Goal: Task Accomplishment & Management: Use online tool/utility

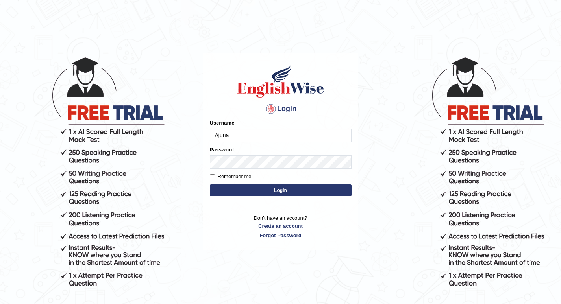
type input "Ajuna"
click at [248, 187] on button "Login" at bounding box center [281, 191] width 142 height 12
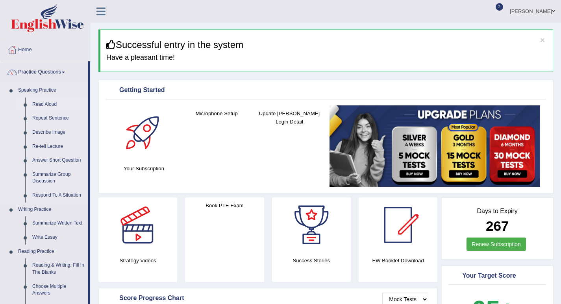
click at [51, 103] on link "Read Aloud" at bounding box center [58, 105] width 59 height 14
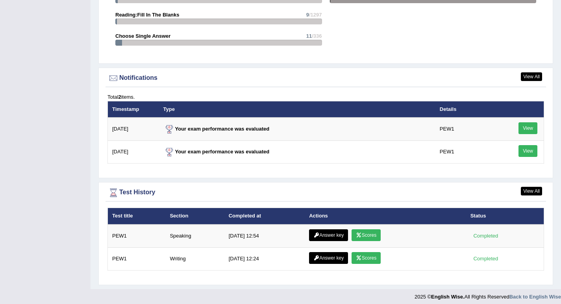
scroll to position [897, 0]
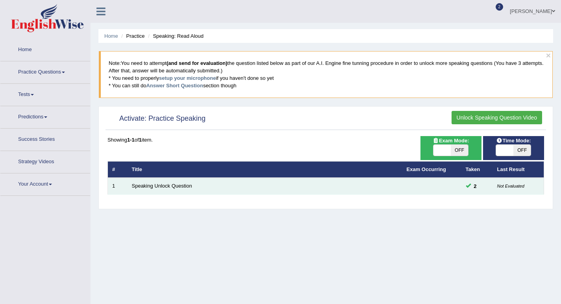
click at [468, 187] on span at bounding box center [468, 185] width 5 height 5
click at [176, 186] on link "Speaking Unlock Question" at bounding box center [162, 186] width 60 height 6
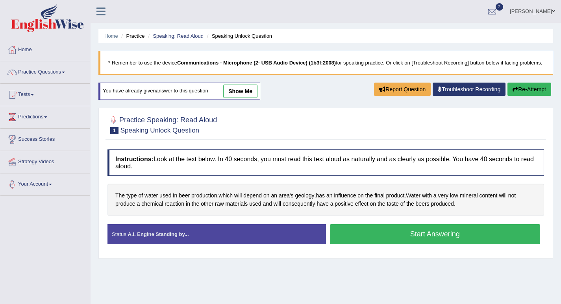
click at [358, 242] on button "Start Answering" at bounding box center [435, 234] width 211 height 20
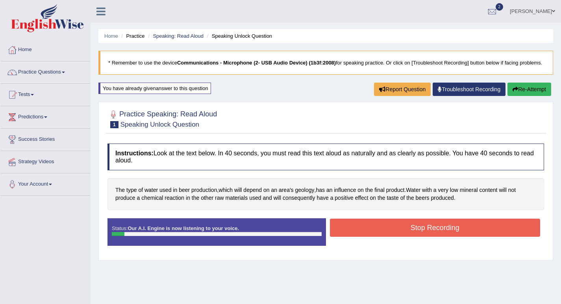
click at [349, 231] on button "Stop Recording" at bounding box center [435, 228] width 211 height 18
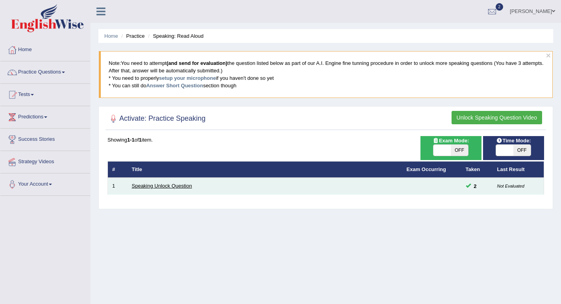
click at [163, 186] on link "Speaking Unlock Question" at bounding box center [162, 186] width 60 height 6
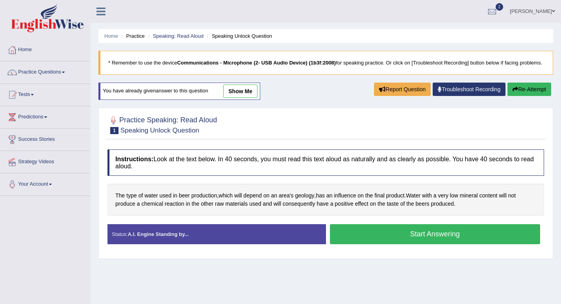
click at [363, 244] on button "Start Answering" at bounding box center [435, 234] width 211 height 20
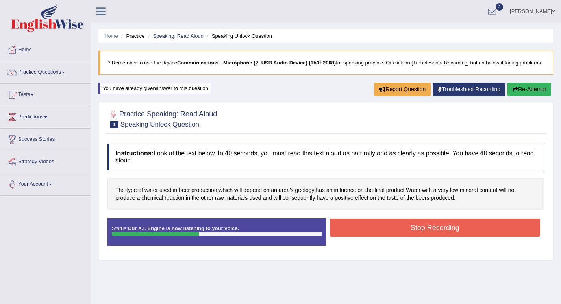
click at [342, 237] on button "Stop Recording" at bounding box center [435, 228] width 211 height 18
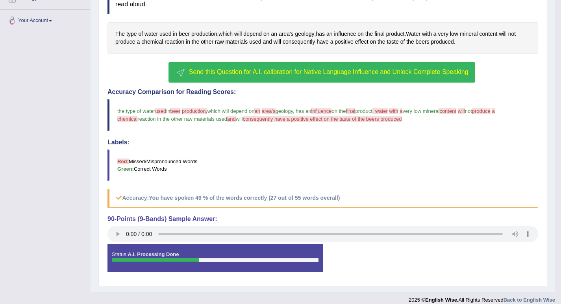
scroll to position [172, 0]
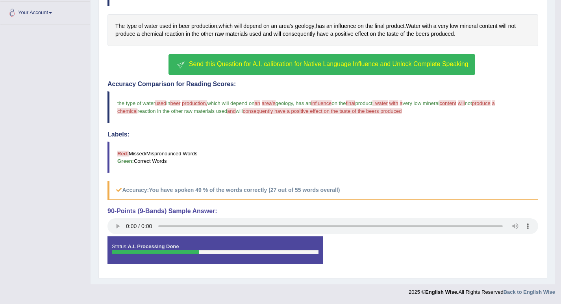
click at [227, 260] on div "Status: A.I. Processing Done" at bounding box center [214, 251] width 215 height 28
click at [217, 64] on span "Send this Question for A.I. calibration for Native Language Influence and Unloc…" at bounding box center [328, 64] width 279 height 7
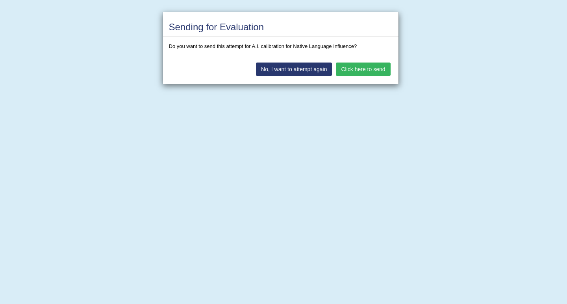
click at [352, 69] on button "Click here to send" at bounding box center [363, 69] width 54 height 13
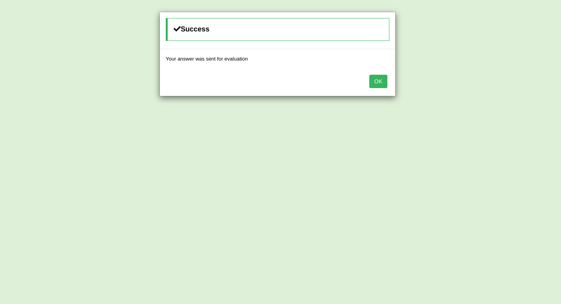
click at [378, 81] on button "OK" at bounding box center [378, 81] width 18 height 13
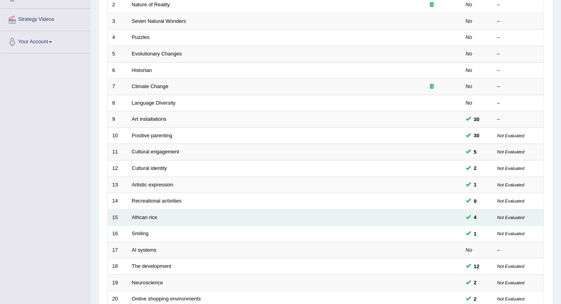
scroll to position [59, 0]
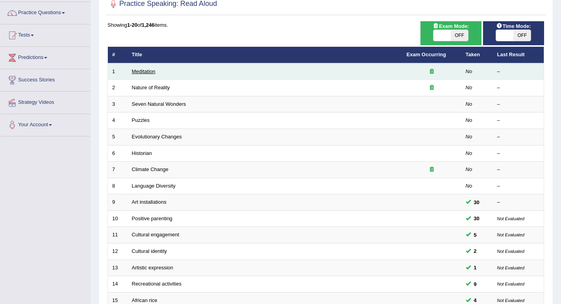
click at [147, 71] on link "Meditation" at bounding box center [144, 71] width 24 height 6
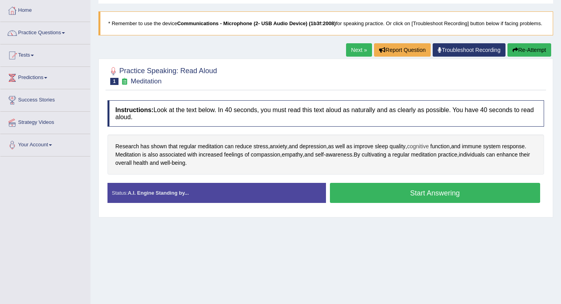
click at [423, 151] on span "cognitive" at bounding box center [418, 146] width 22 height 8
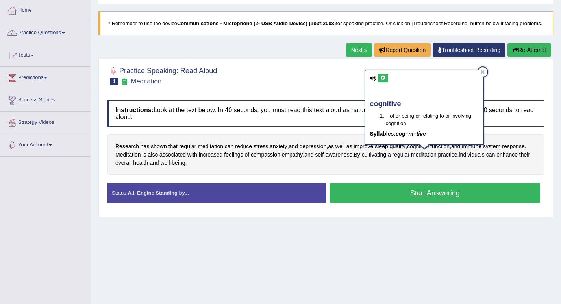
click at [381, 79] on icon at bounding box center [383, 78] width 6 height 5
click at [480, 71] on div at bounding box center [482, 71] width 9 height 9
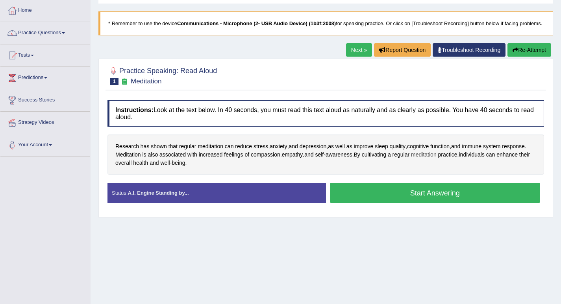
click at [429, 159] on span "meditation" at bounding box center [424, 155] width 26 height 8
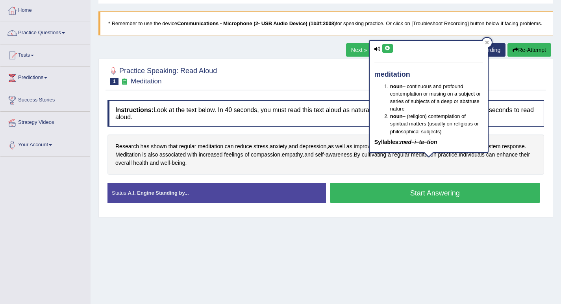
click at [388, 50] on icon at bounding box center [387, 48] width 6 height 5
click at [486, 43] on icon at bounding box center [487, 43] width 4 height 4
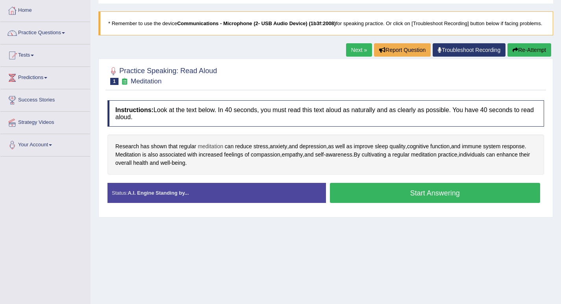
click at [215, 151] on span "meditation" at bounding box center [211, 146] width 26 height 8
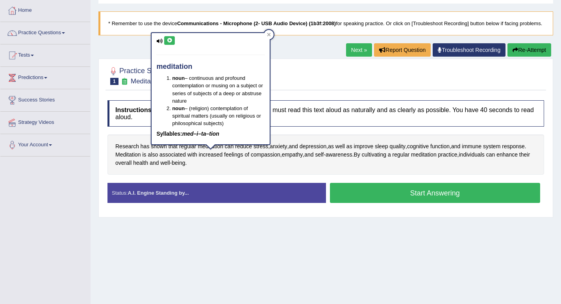
click at [170, 39] on icon at bounding box center [169, 40] width 6 height 5
click at [272, 34] on div at bounding box center [268, 34] width 9 height 9
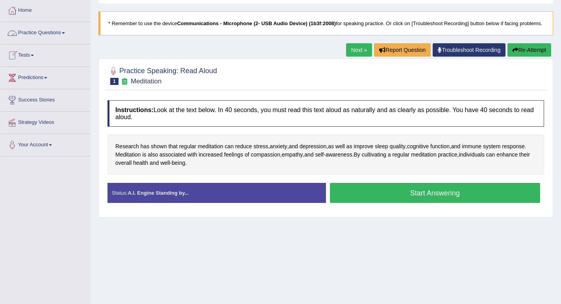
click at [66, 32] on link "Practice Questions" at bounding box center [45, 32] width 90 height 20
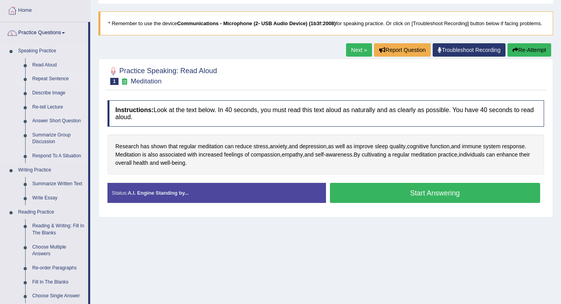
click at [64, 79] on link "Repeat Sentence" at bounding box center [58, 79] width 59 height 14
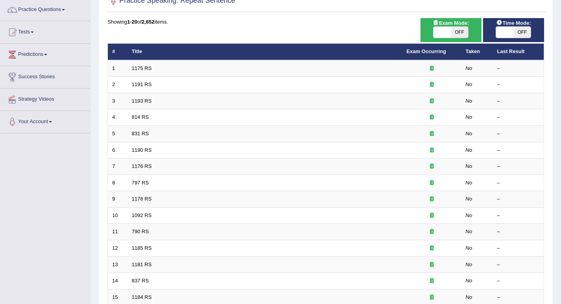
scroll to position [59, 0]
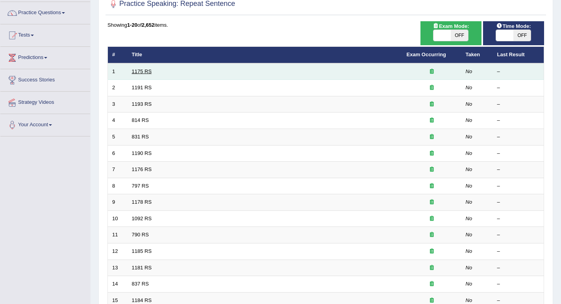
click at [150, 72] on link "1175 RS" at bounding box center [142, 71] width 20 height 6
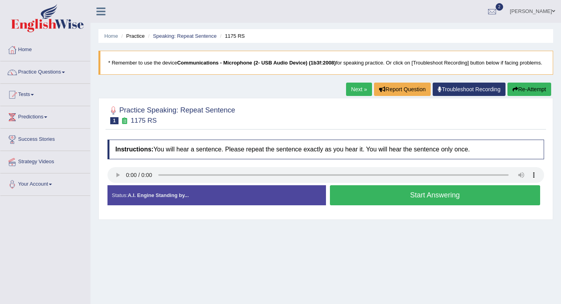
click at [389, 201] on button "Start Answering" at bounding box center [435, 195] width 211 height 20
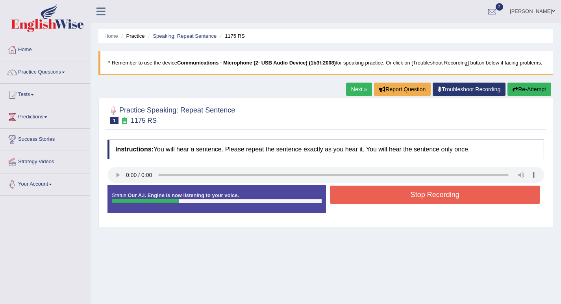
click at [389, 201] on button "Stop Recording" at bounding box center [435, 195] width 211 height 18
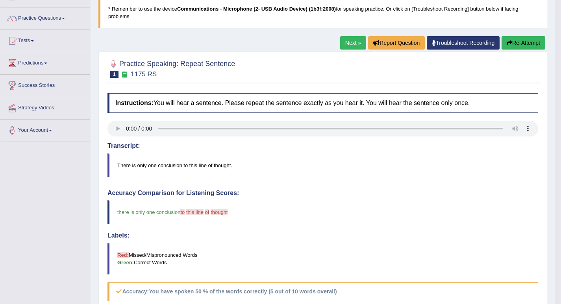
scroll to position [39, 0]
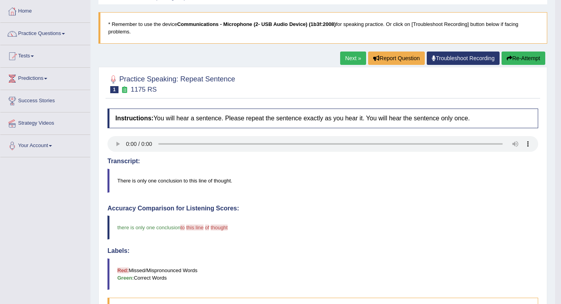
click at [349, 59] on link "Next »" at bounding box center [353, 58] width 26 height 13
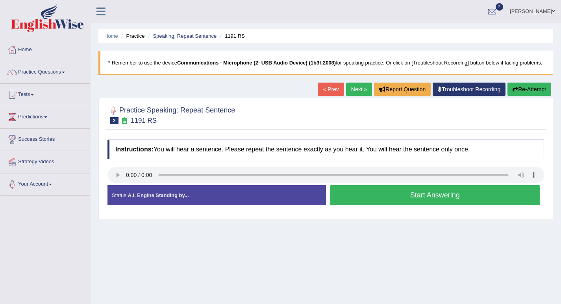
click at [369, 199] on button "Start Answering" at bounding box center [435, 195] width 211 height 20
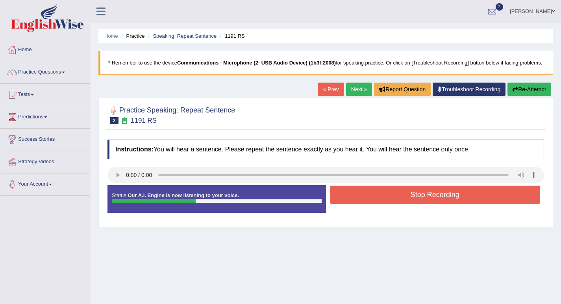
click at [369, 198] on button "Stop Recording" at bounding box center [435, 195] width 211 height 18
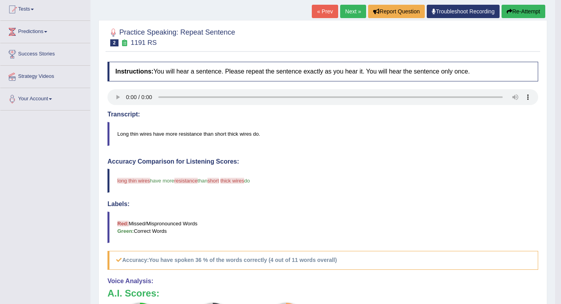
scroll to position [79, 0]
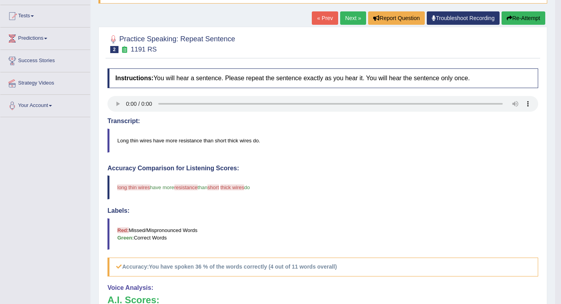
click at [515, 20] on button "Re-Attempt" at bounding box center [523, 17] width 44 height 13
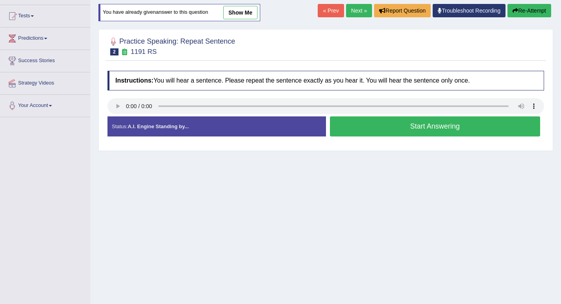
click at [360, 137] on button "Start Answering" at bounding box center [435, 126] width 211 height 20
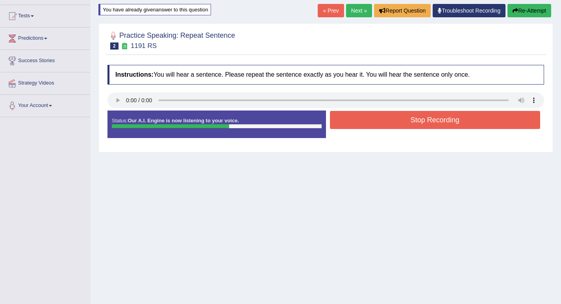
click at [366, 129] on button "Stop Recording" at bounding box center [435, 120] width 211 height 18
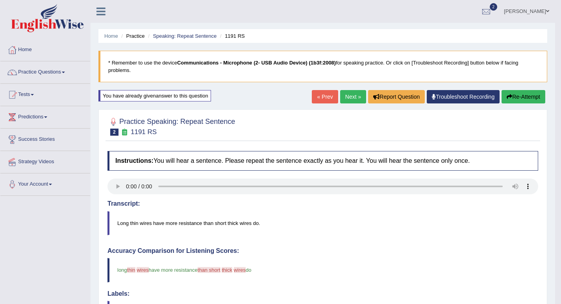
click at [344, 100] on link "Next »" at bounding box center [353, 96] width 26 height 13
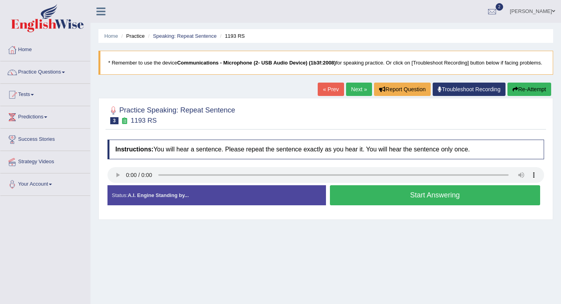
click at [360, 201] on button "Start Answering" at bounding box center [435, 195] width 211 height 20
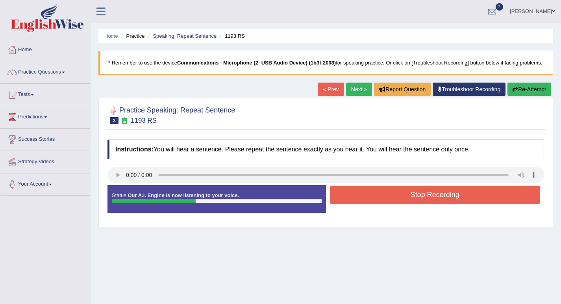
click at [360, 201] on button "Stop Recording" at bounding box center [435, 195] width 211 height 18
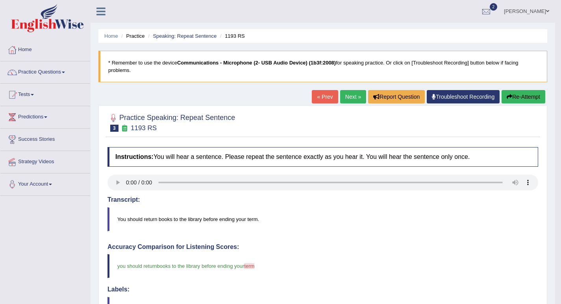
click at [349, 100] on link "Next »" at bounding box center [353, 96] width 26 height 13
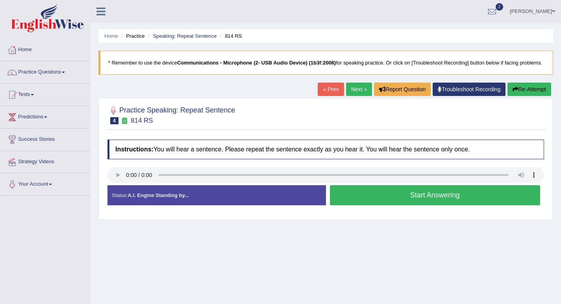
click at [353, 96] on link "Next »" at bounding box center [359, 89] width 26 height 13
click at [359, 202] on button "Start Answering" at bounding box center [435, 195] width 211 height 20
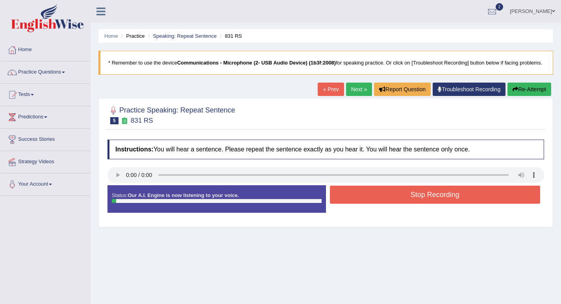
click at [360, 203] on button "Stop Recording" at bounding box center [435, 195] width 211 height 18
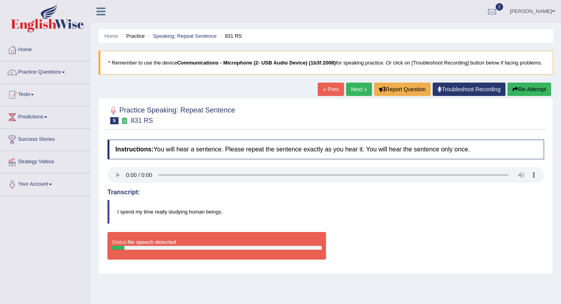
click at [349, 96] on link "Next »" at bounding box center [359, 89] width 26 height 13
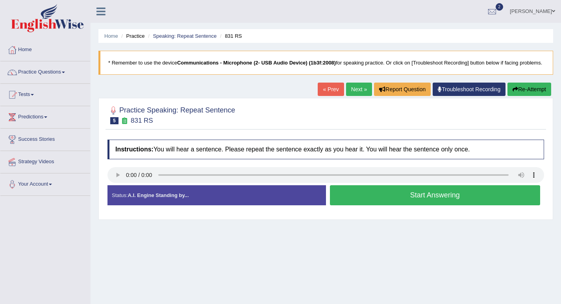
click at [370, 200] on button "Start Answering" at bounding box center [435, 195] width 211 height 20
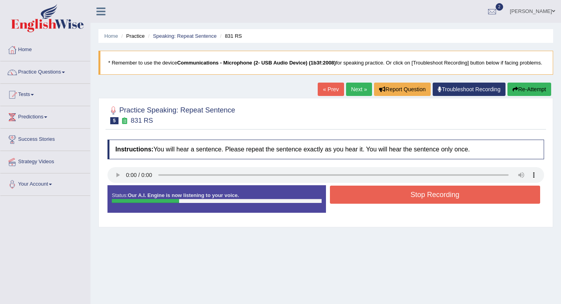
click at [370, 200] on button "Stop Recording" at bounding box center [435, 195] width 211 height 18
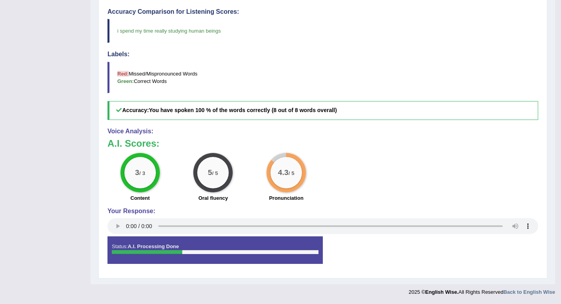
scroll to position [78, 0]
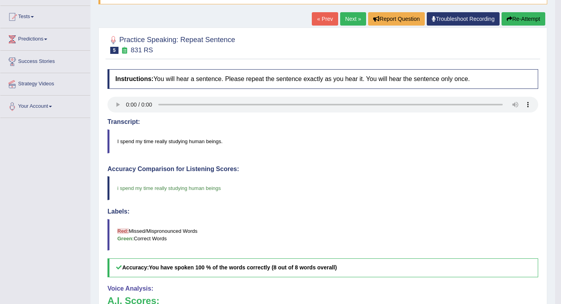
click at [351, 23] on link "Next »" at bounding box center [353, 18] width 26 height 13
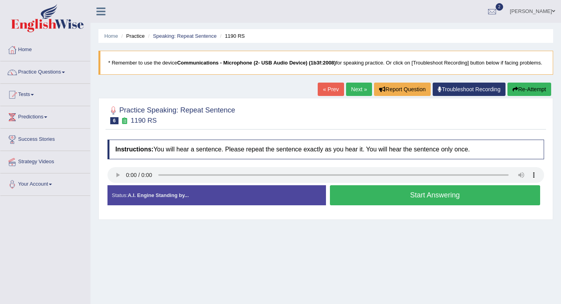
click at [357, 96] on link "Next »" at bounding box center [359, 89] width 26 height 13
click at [418, 199] on button "Start Answering" at bounding box center [435, 195] width 211 height 20
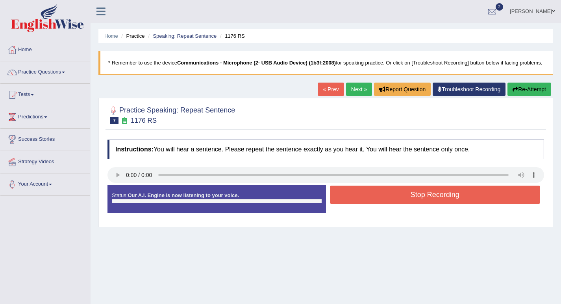
click at [418, 202] on button "Stop Recording" at bounding box center [435, 195] width 211 height 18
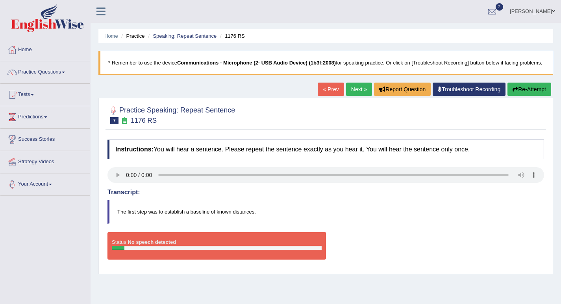
click at [361, 96] on link "Next »" at bounding box center [359, 89] width 26 height 13
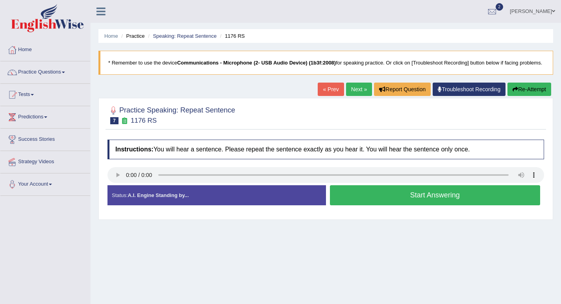
click at [398, 205] on button "Start Answering" at bounding box center [435, 195] width 211 height 20
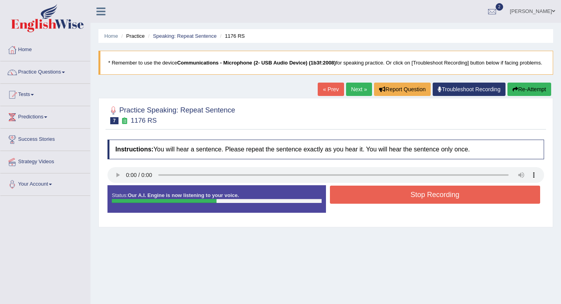
click at [398, 204] on button "Stop Recording" at bounding box center [435, 195] width 211 height 18
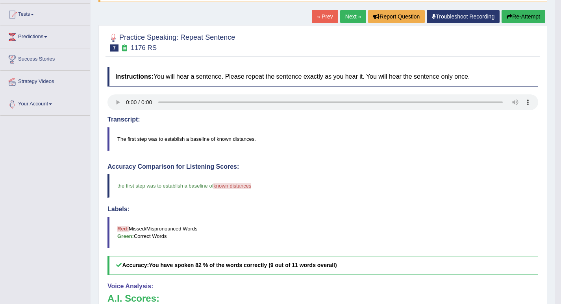
scroll to position [78, 0]
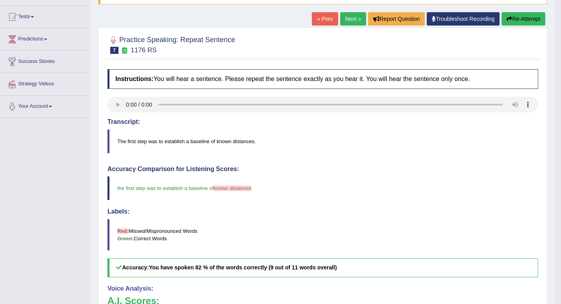
click at [356, 21] on link "Next »" at bounding box center [353, 18] width 26 height 13
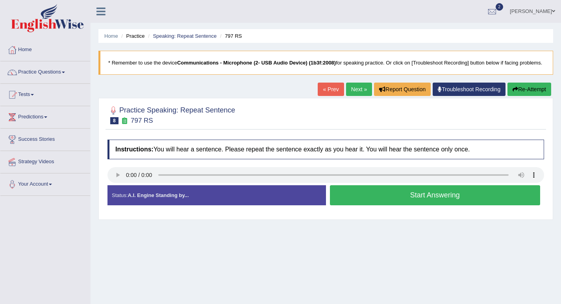
click at [374, 203] on button "Start Answering" at bounding box center [435, 195] width 211 height 20
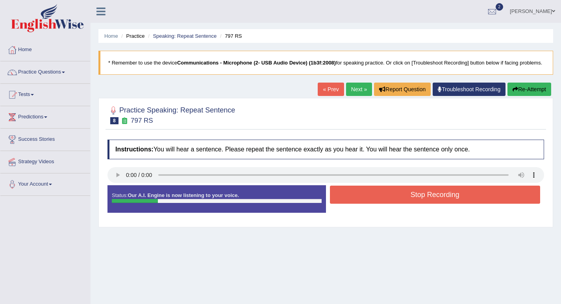
click at [374, 203] on button "Stop Recording" at bounding box center [435, 195] width 211 height 18
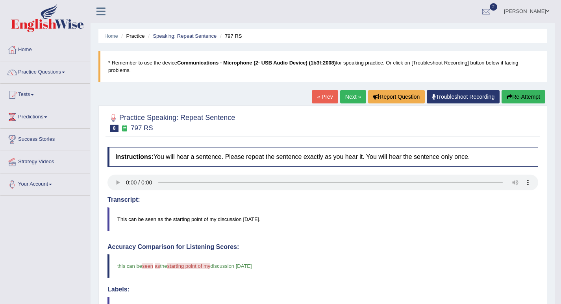
click at [347, 96] on link "Next »" at bounding box center [353, 96] width 26 height 13
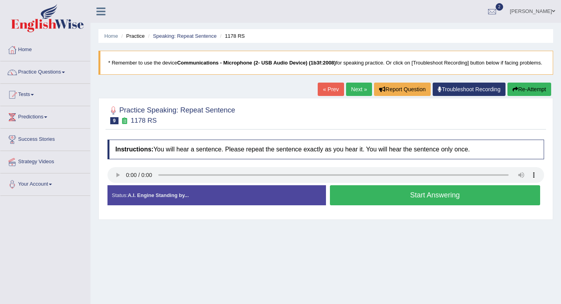
click at [336, 204] on button "Start Answering" at bounding box center [435, 195] width 211 height 20
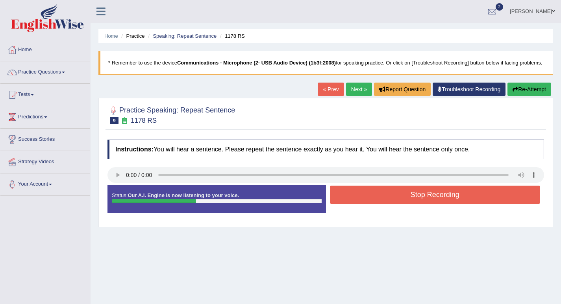
click at [339, 204] on button "Stop Recording" at bounding box center [435, 195] width 211 height 18
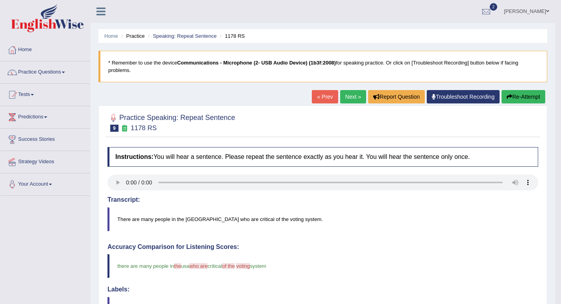
click at [347, 101] on link "Next »" at bounding box center [353, 96] width 26 height 13
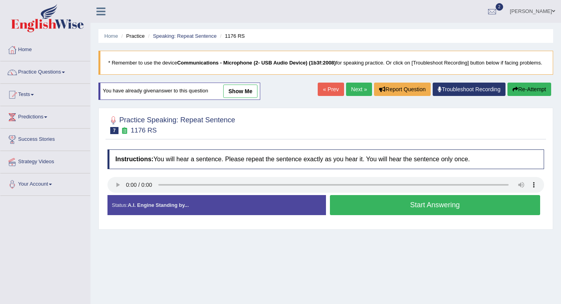
scroll to position [78, 0]
click at [28, 55] on link "Home" at bounding box center [45, 49] width 90 height 20
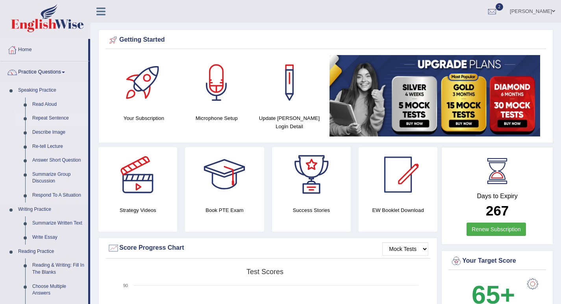
click at [52, 115] on link "Repeat Sentence" at bounding box center [58, 118] width 59 height 14
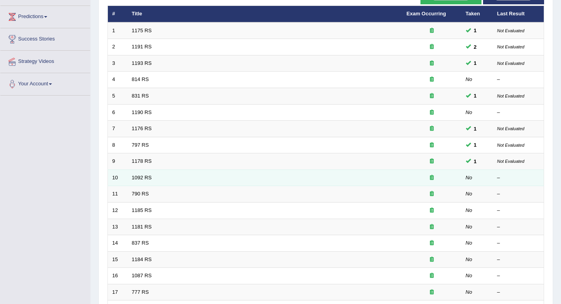
scroll to position [50, 0]
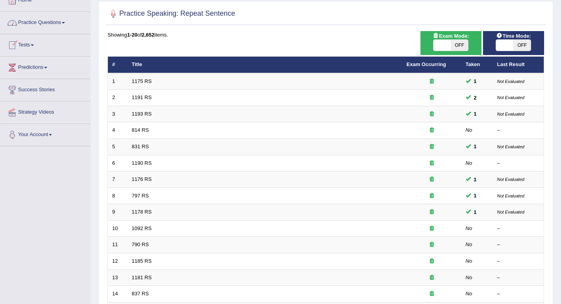
click at [64, 24] on link "Practice Questions" at bounding box center [45, 22] width 90 height 20
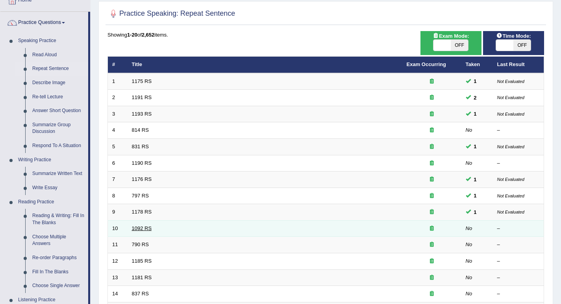
click at [144, 229] on link "1092 RS" at bounding box center [142, 229] width 20 height 6
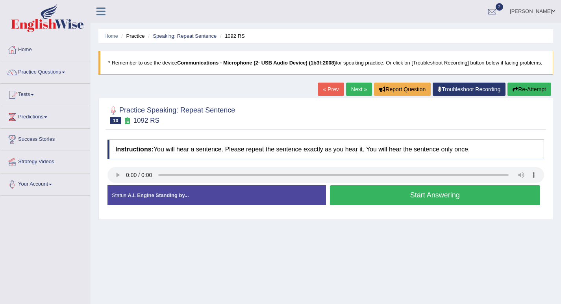
click at [431, 201] on button "Start Answering" at bounding box center [435, 195] width 211 height 20
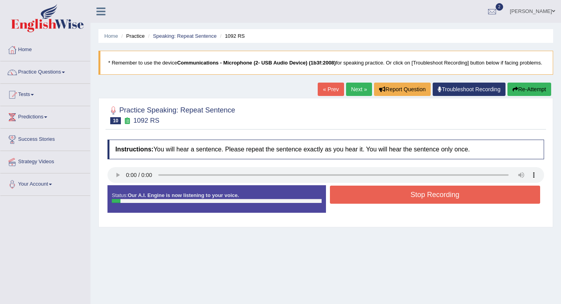
click at [420, 204] on button "Stop Recording" at bounding box center [435, 195] width 211 height 18
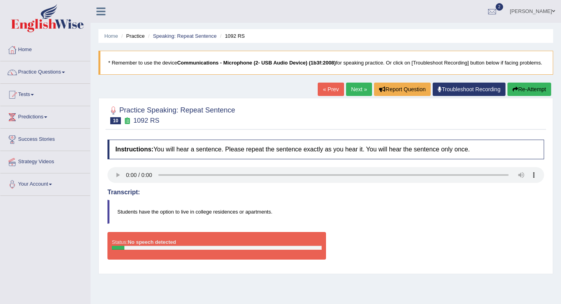
click at [335, 96] on link "« Prev" at bounding box center [331, 89] width 26 height 13
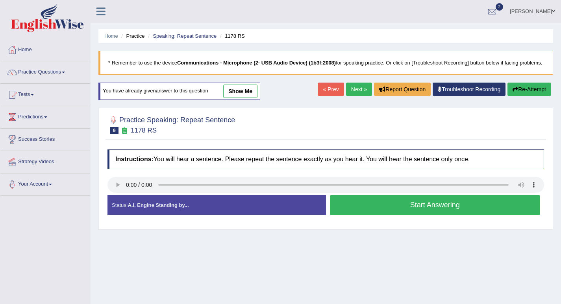
click at [355, 96] on link "Next »" at bounding box center [359, 89] width 26 height 13
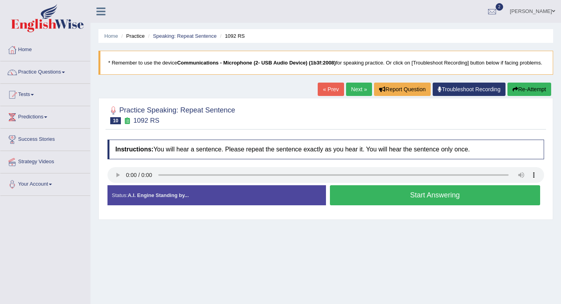
click at [383, 205] on button "Start Answering" at bounding box center [435, 195] width 211 height 20
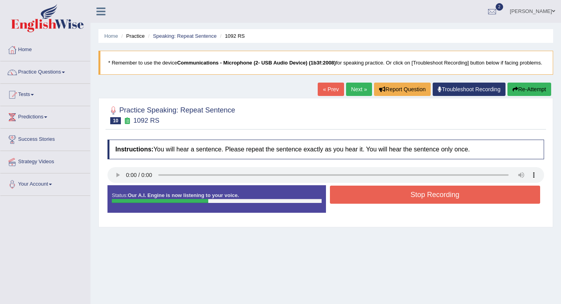
click at [383, 204] on button "Stop Recording" at bounding box center [435, 195] width 211 height 18
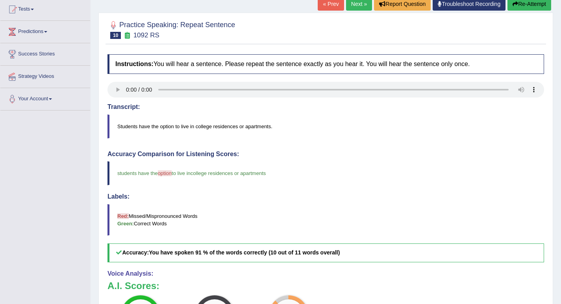
scroll to position [78, 0]
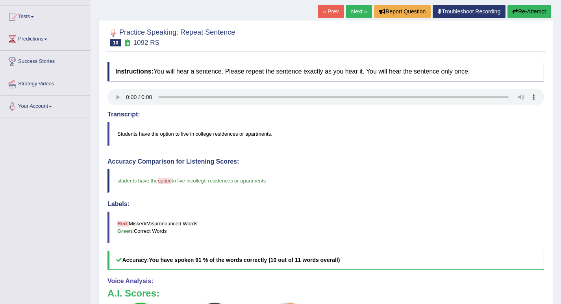
click at [359, 18] on link "Next »" at bounding box center [359, 11] width 26 height 13
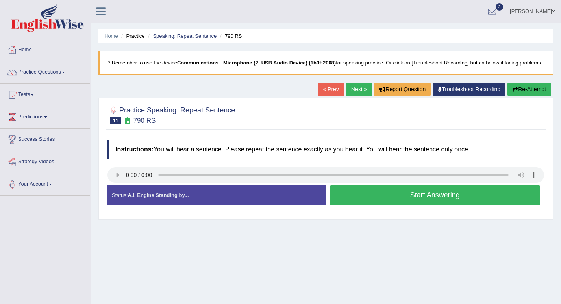
click at [461, 205] on button "Start Answering" at bounding box center [435, 195] width 211 height 20
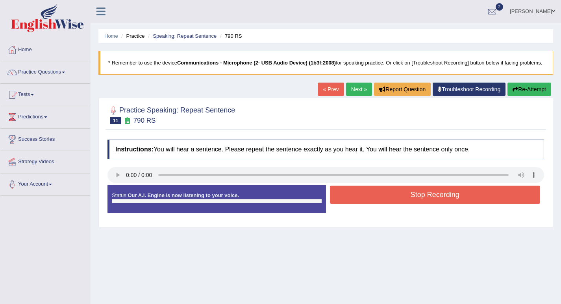
scroll to position [109, 0]
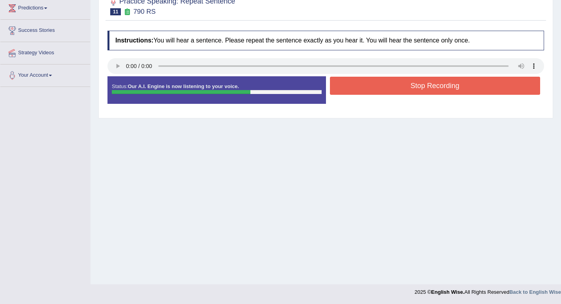
click at [418, 95] on button "Stop Recording" at bounding box center [435, 86] width 211 height 18
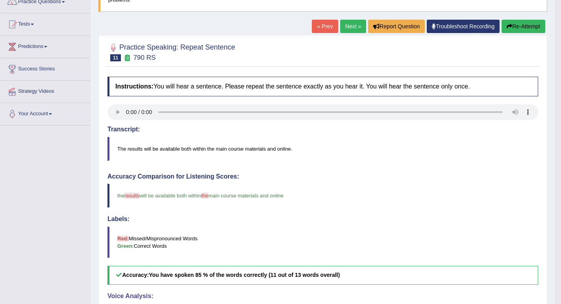
scroll to position [39, 0]
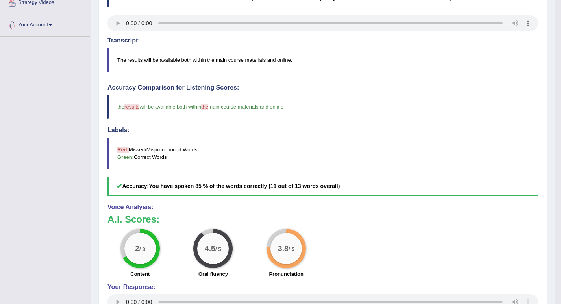
click at [350, 57] on div "Home Practice Speaking: Repeat Sentence 790 RS * Remember to use the device Com…" at bounding box center [323, 101] width 464 height 520
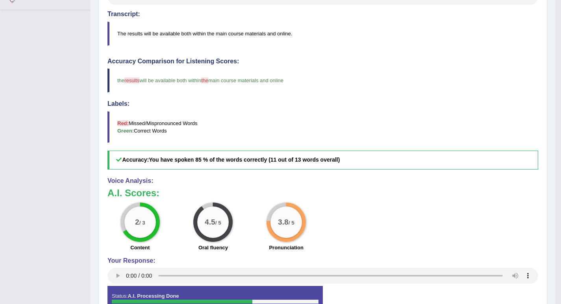
scroll to position [235, 0]
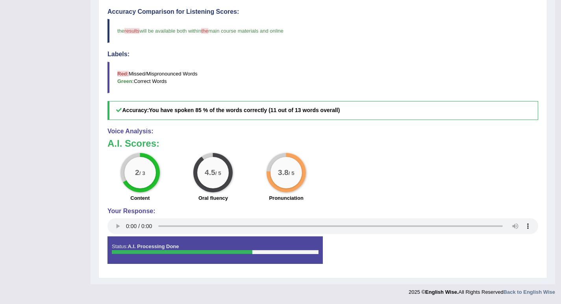
click at [421, 54] on h4 "Labels:" at bounding box center [322, 54] width 431 height 7
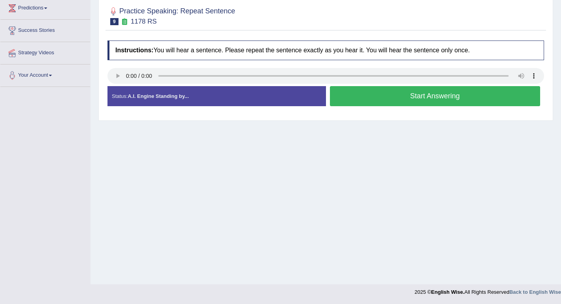
click at [558, 18] on div "Home Practice Speaking: Repeat Sentence 1178 RS * Remember to use the device Co…" at bounding box center [326, 88] width 470 height 394
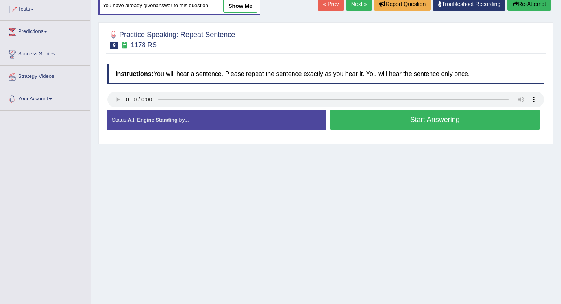
scroll to position [109, 0]
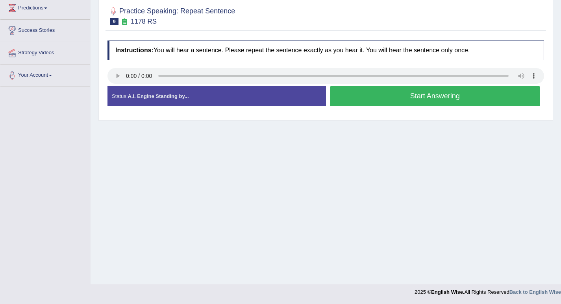
click at [558, 16] on div "Home Practice Speaking: Repeat Sentence 1178 RS * Remember to use the device Co…" at bounding box center [326, 88] width 470 height 394
click at [361, 1] on div "Home Practice Speaking: Repeat Sentence 1178 RS * Remember to use the device Co…" at bounding box center [326, 88] width 470 height 394
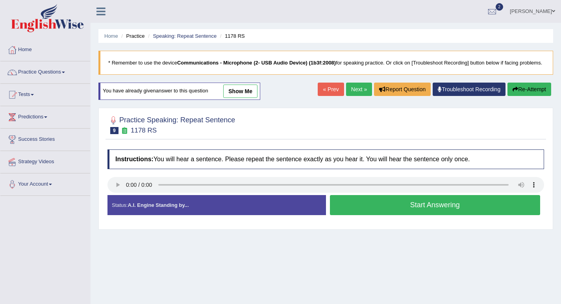
scroll to position [109, 0]
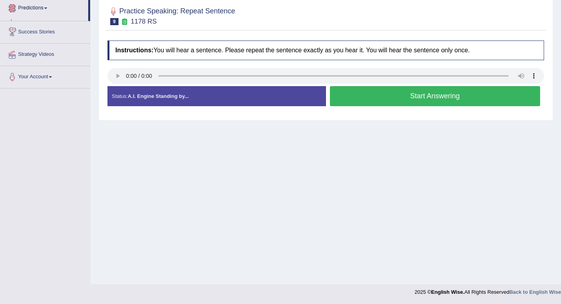
click at [48, 11] on link "Predictions" at bounding box center [44, 7] width 88 height 20
click at [48, 10] on link "Predictions" at bounding box center [44, 7] width 88 height 20
click at [47, 8] on span at bounding box center [45, 8] width 3 height 2
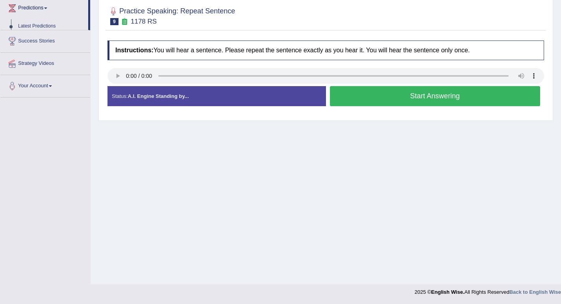
click at [47, 8] on span at bounding box center [45, 8] width 3 height 2
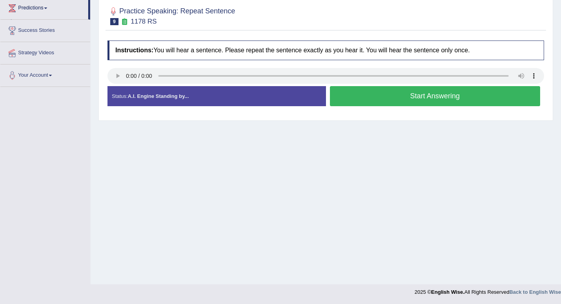
click at [47, 8] on span at bounding box center [45, 8] width 3 height 2
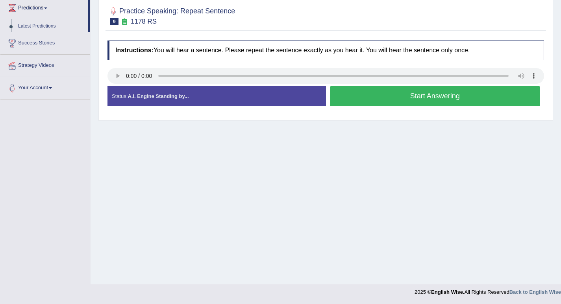
click at [47, 8] on span at bounding box center [45, 8] width 3 height 2
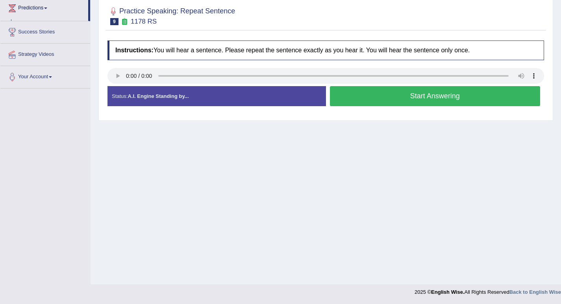
click at [47, 8] on span at bounding box center [45, 8] width 3 height 2
click at [47, 9] on span at bounding box center [45, 8] width 3 height 2
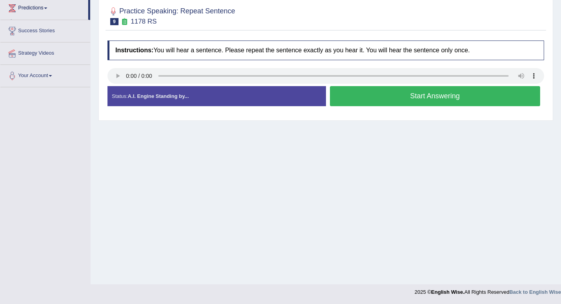
click at [47, 9] on span at bounding box center [45, 8] width 3 height 2
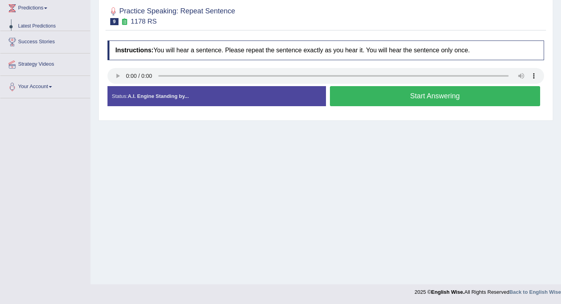
click at [47, 9] on span at bounding box center [45, 8] width 3 height 2
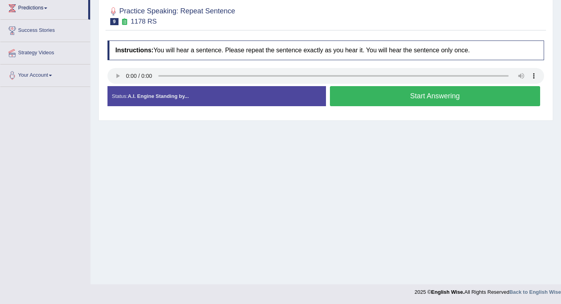
click at [47, 9] on span at bounding box center [45, 8] width 3 height 2
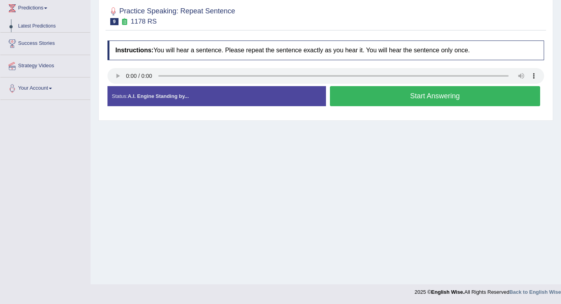
click at [47, 9] on span at bounding box center [45, 8] width 3 height 2
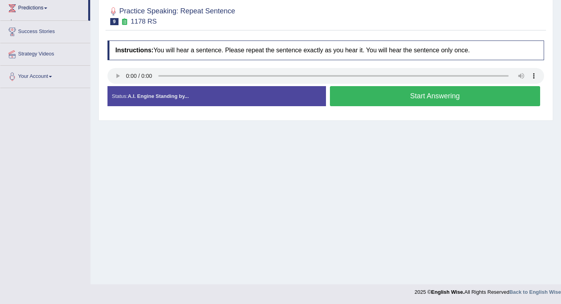
click at [47, 9] on span at bounding box center [45, 8] width 3 height 2
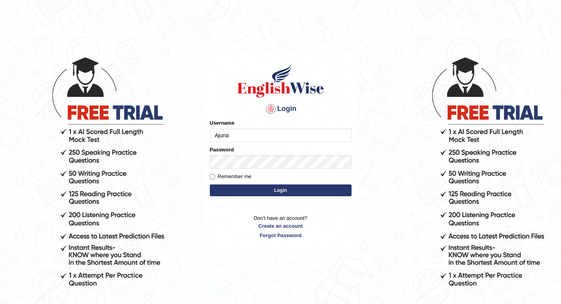
type input "Ajuna"
click at [267, 191] on button "Login" at bounding box center [281, 191] width 142 height 12
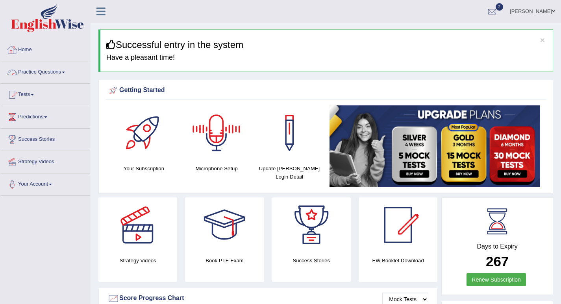
click at [66, 71] on link "Practice Questions" at bounding box center [45, 71] width 90 height 20
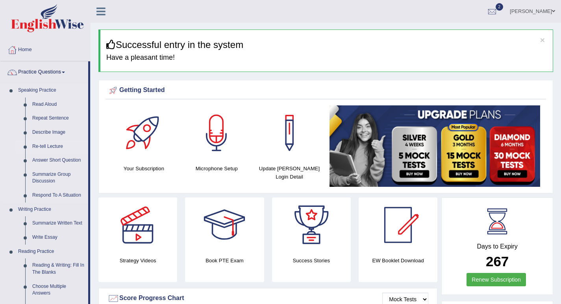
click at [50, 144] on link "Re-tell Lecture" at bounding box center [58, 147] width 59 height 14
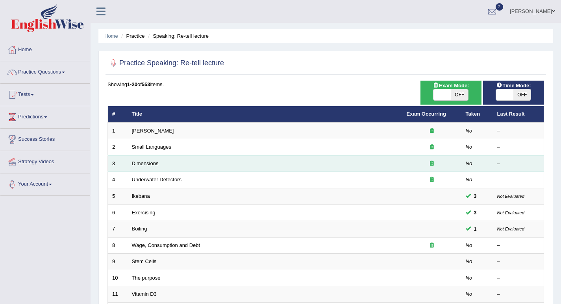
scroll to position [39, 0]
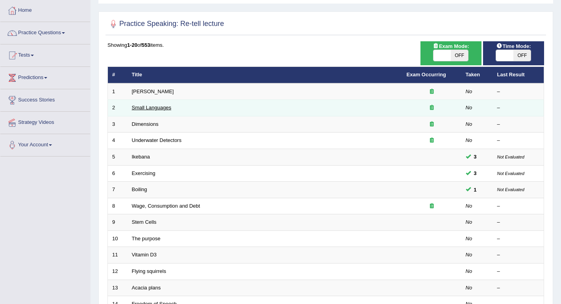
click at [146, 107] on link "Small Languages" at bounding box center [151, 108] width 39 height 6
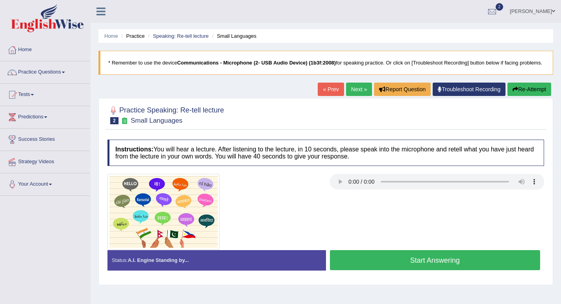
click at [383, 270] on button "Start Answering" at bounding box center [435, 260] width 211 height 20
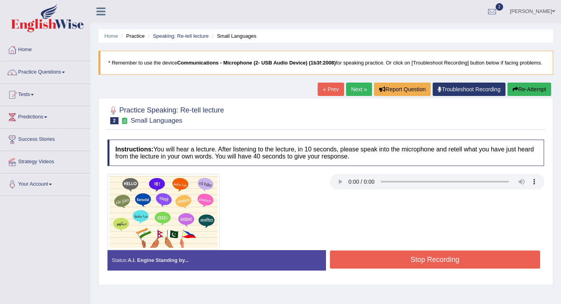
click at [382, 250] on div at bounding box center [326, 212] width 444 height 76
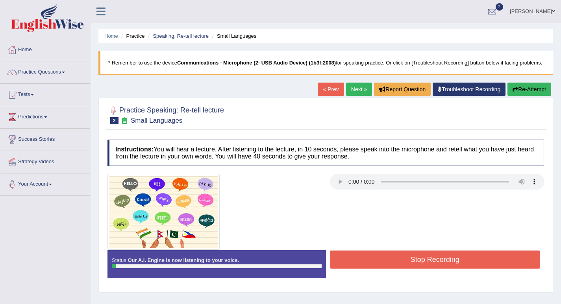
click at [380, 263] on button "Stop Recording" at bounding box center [435, 260] width 211 height 18
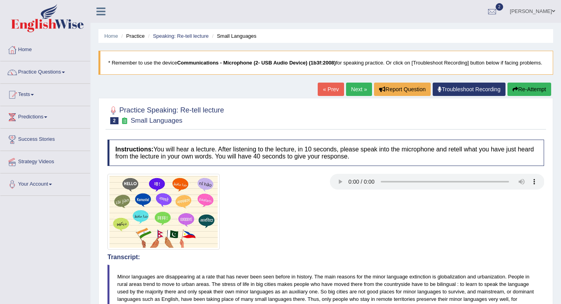
click at [353, 96] on link "Next »" at bounding box center [359, 89] width 26 height 13
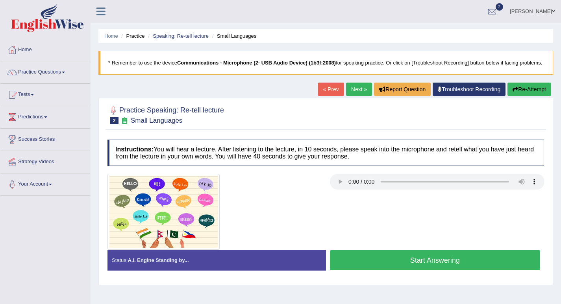
click at [396, 270] on button "Start Answering" at bounding box center [435, 260] width 211 height 20
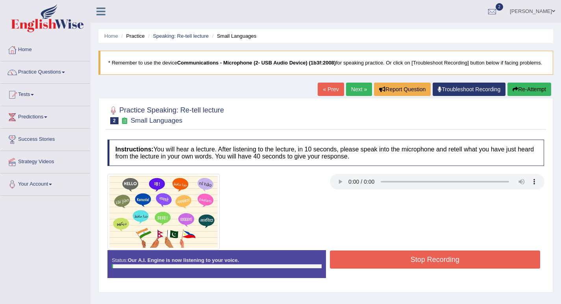
scroll to position [79, 0]
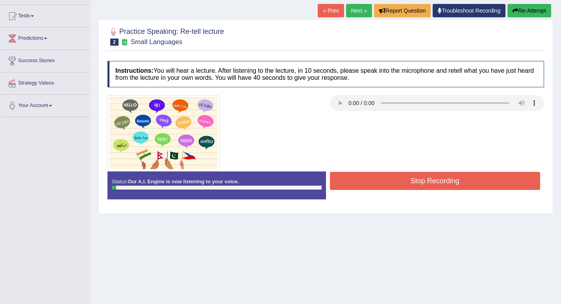
click at [378, 190] on button "Stop Recording" at bounding box center [435, 181] width 211 height 18
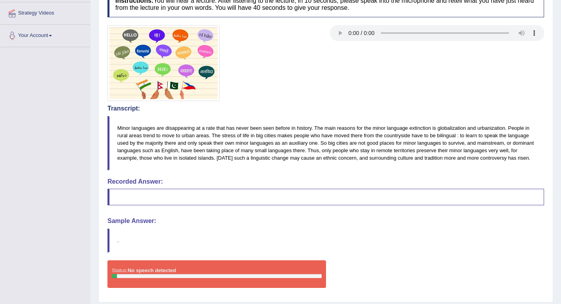
scroll to position [62, 0]
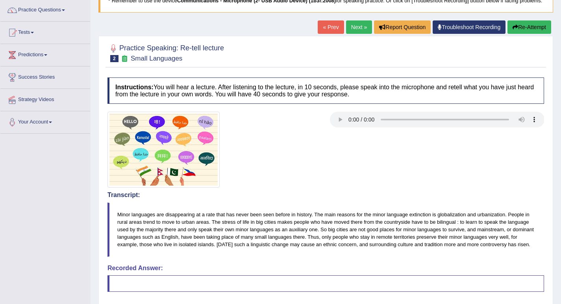
click at [323, 32] on link "« Prev" at bounding box center [331, 26] width 26 height 13
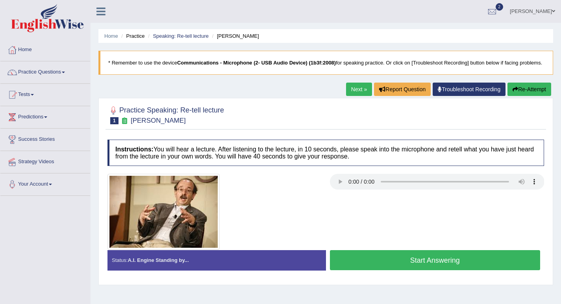
click at [354, 96] on link "Next »" at bounding box center [359, 89] width 26 height 13
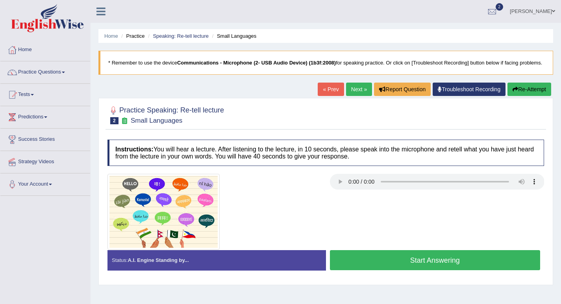
click at [354, 96] on link "Next »" at bounding box center [359, 89] width 26 height 13
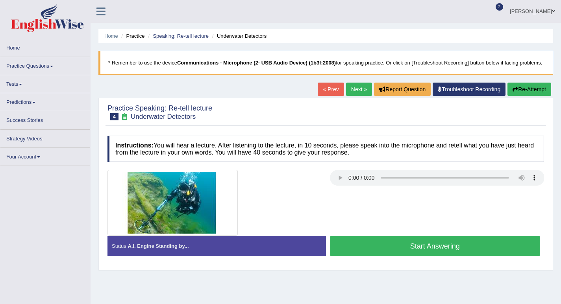
click at [354, 96] on link "Next »" at bounding box center [359, 89] width 26 height 13
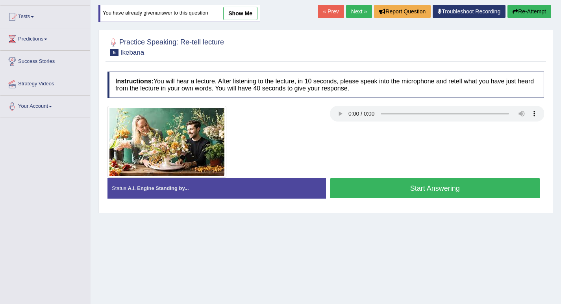
scroll to position [79, 0]
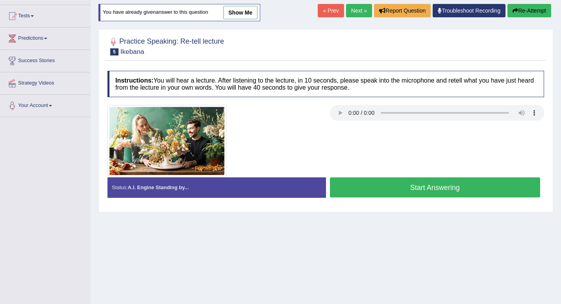
click at [242, 19] on link "show me" at bounding box center [240, 12] width 34 height 13
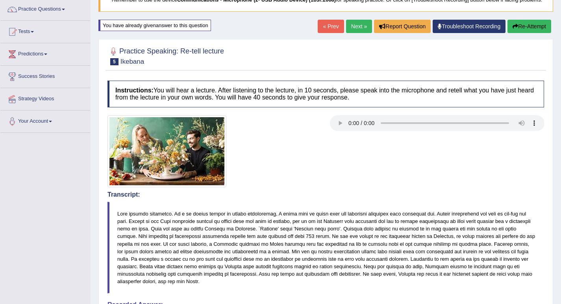
scroll to position [63, 0]
click at [355, 33] on link "Next »" at bounding box center [359, 26] width 26 height 13
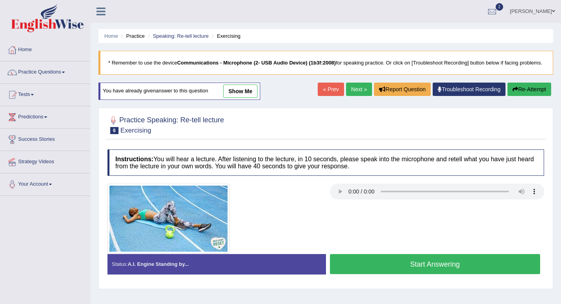
click at [232, 98] on link "show me" at bounding box center [240, 91] width 34 height 13
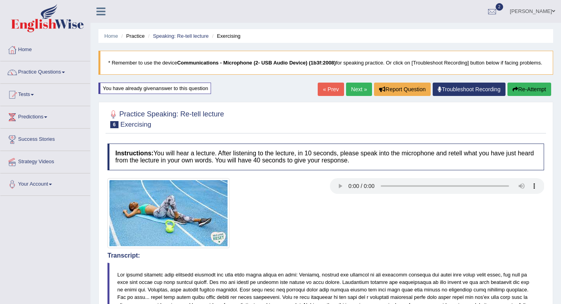
click at [352, 96] on link "Next »" at bounding box center [359, 89] width 26 height 13
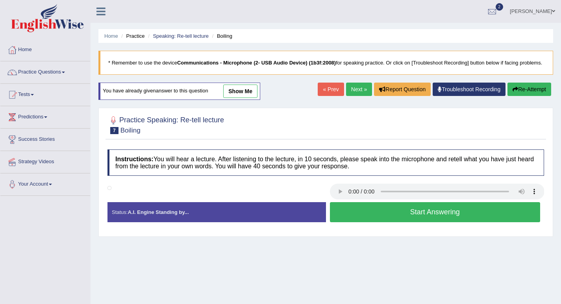
click at [240, 98] on link "show me" at bounding box center [240, 91] width 34 height 13
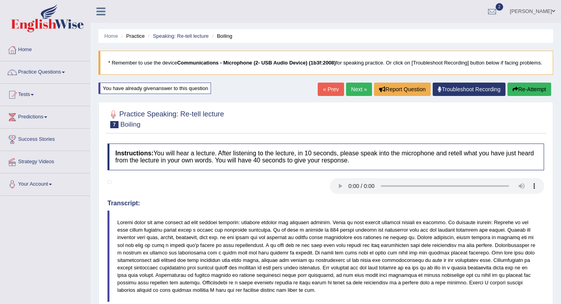
click at [547, 11] on link "Ajuna Shrestha" at bounding box center [532, 10] width 57 height 20
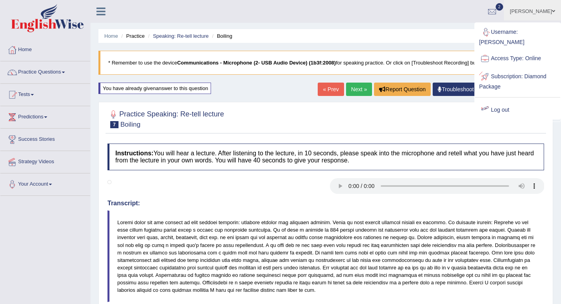
click at [494, 103] on link "Log out" at bounding box center [517, 110] width 85 height 18
